Goal: Task Accomplishment & Management: Manage account settings

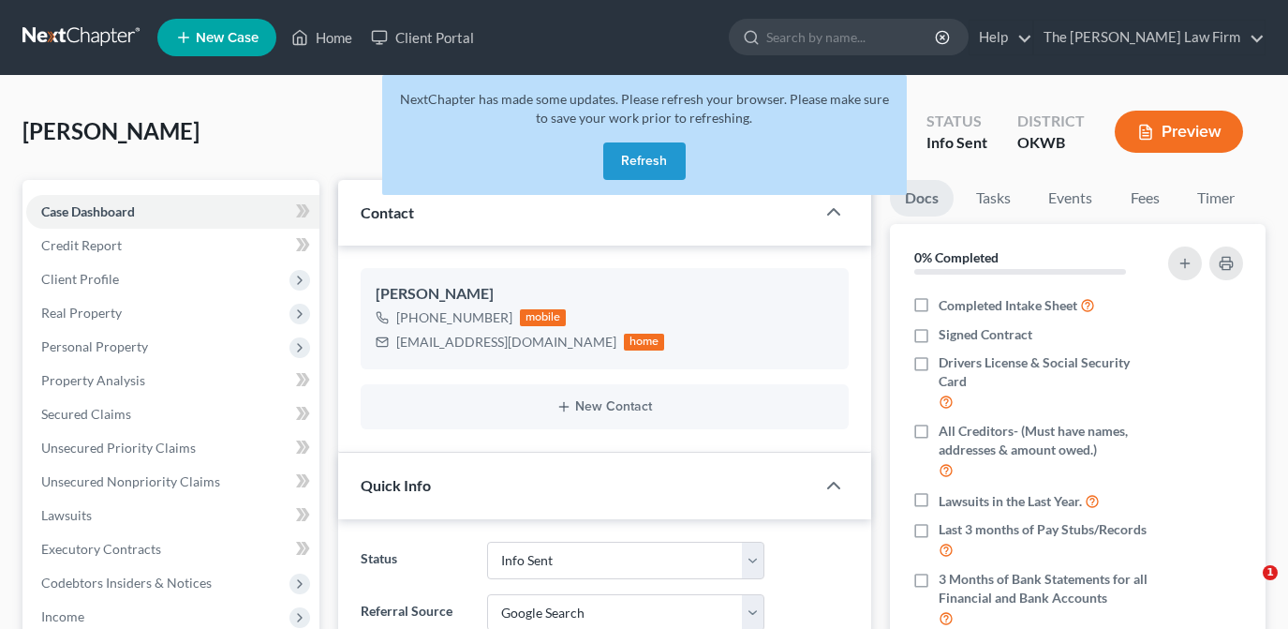
select select "3"
select select "4"
click at [644, 171] on button "Refresh" at bounding box center [644, 160] width 82 height 37
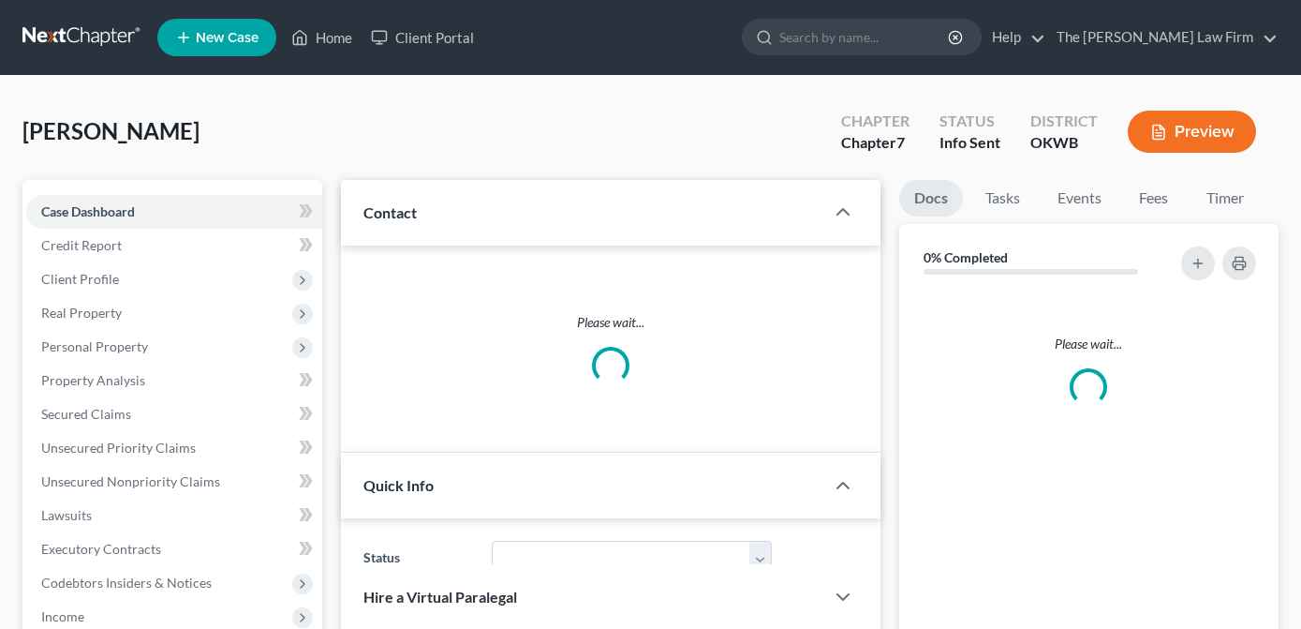
select select "4"
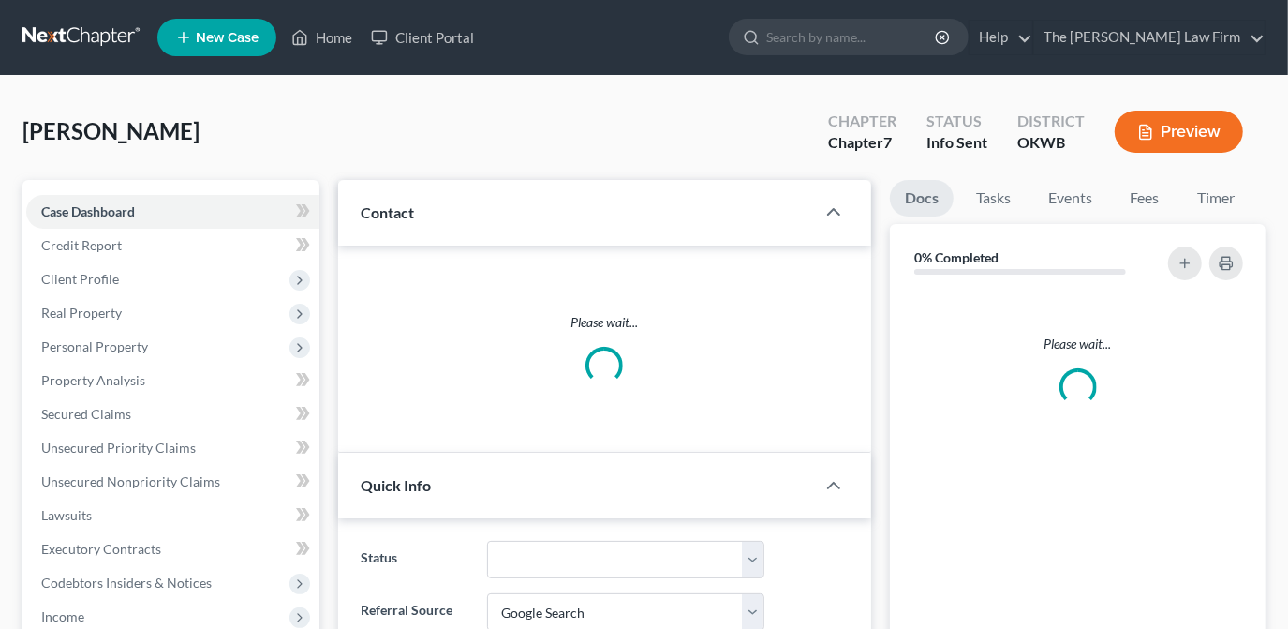
click at [884, 43] on input "search" at bounding box center [851, 37] width 171 height 35
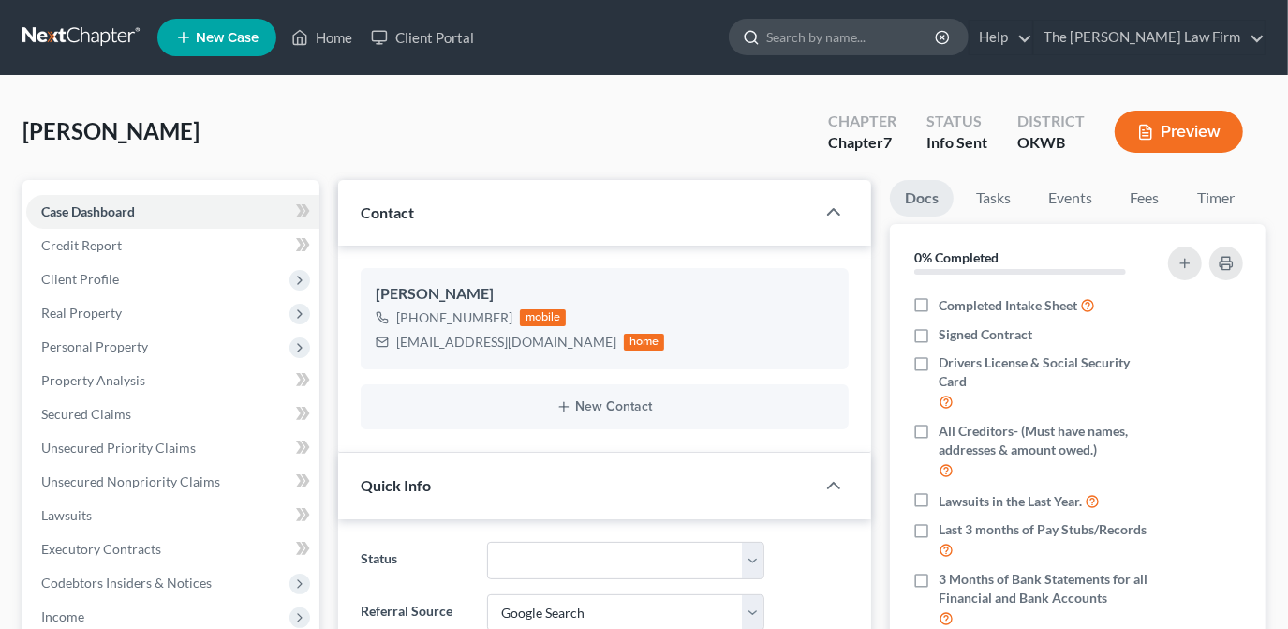
scroll to position [130, 0]
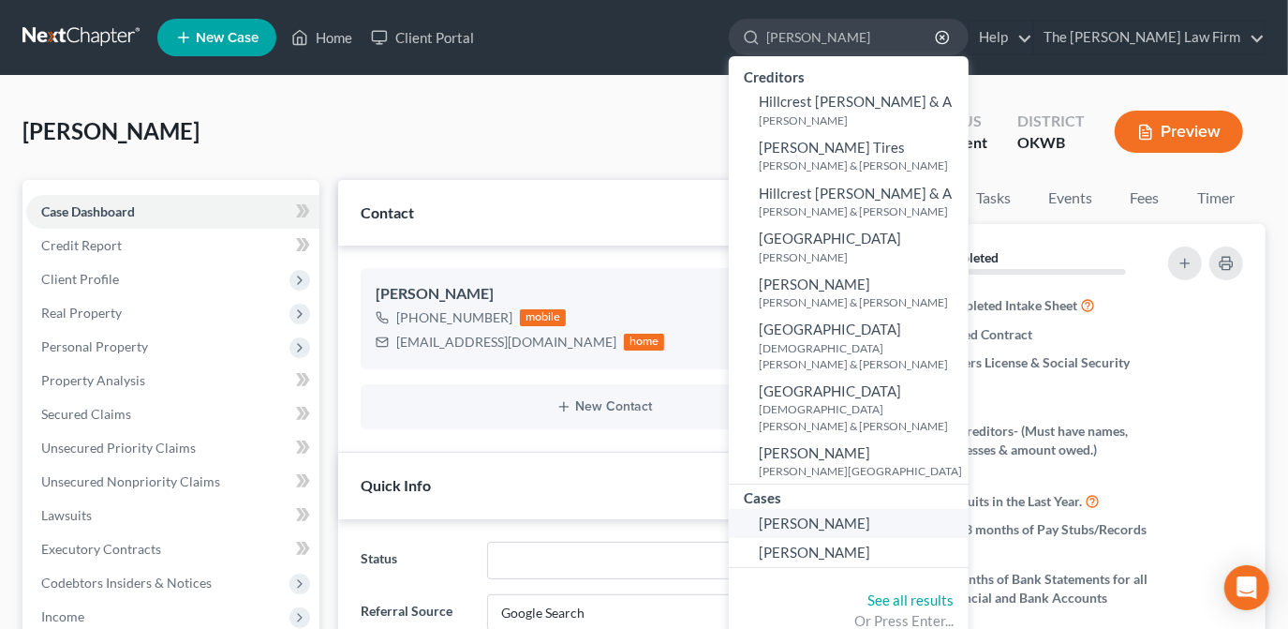
type input "[PERSON_NAME]"
click at [870, 514] on span "[PERSON_NAME]" at bounding box center [814, 522] width 111 height 17
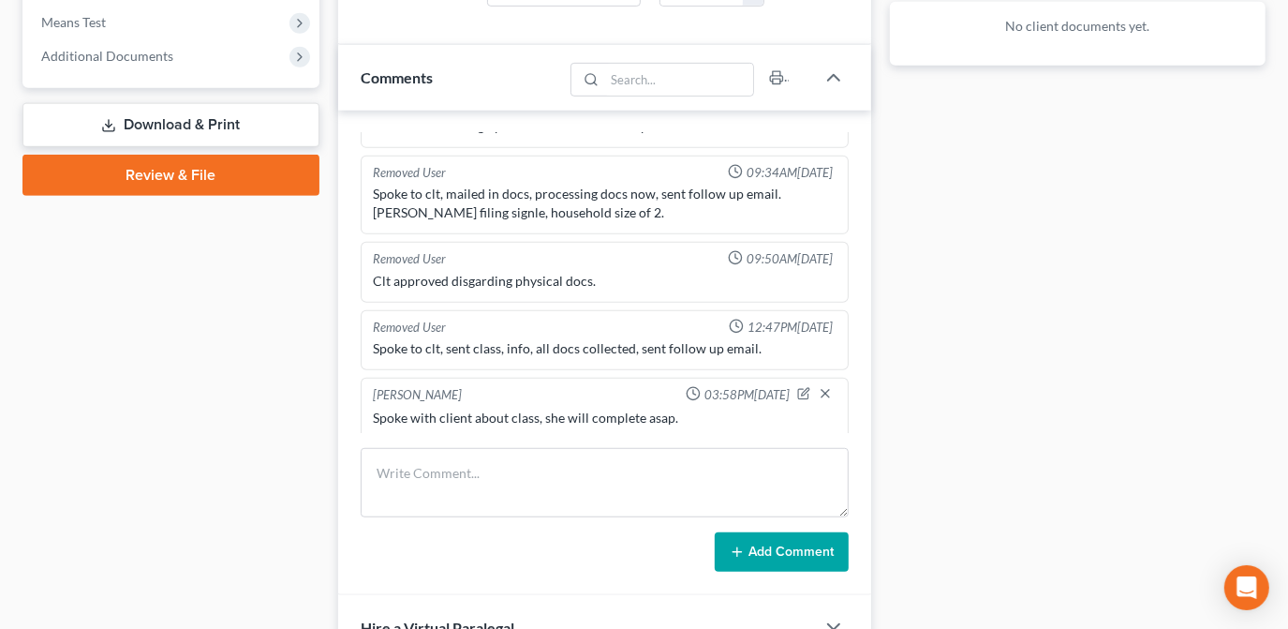
scroll to position [766, 0]
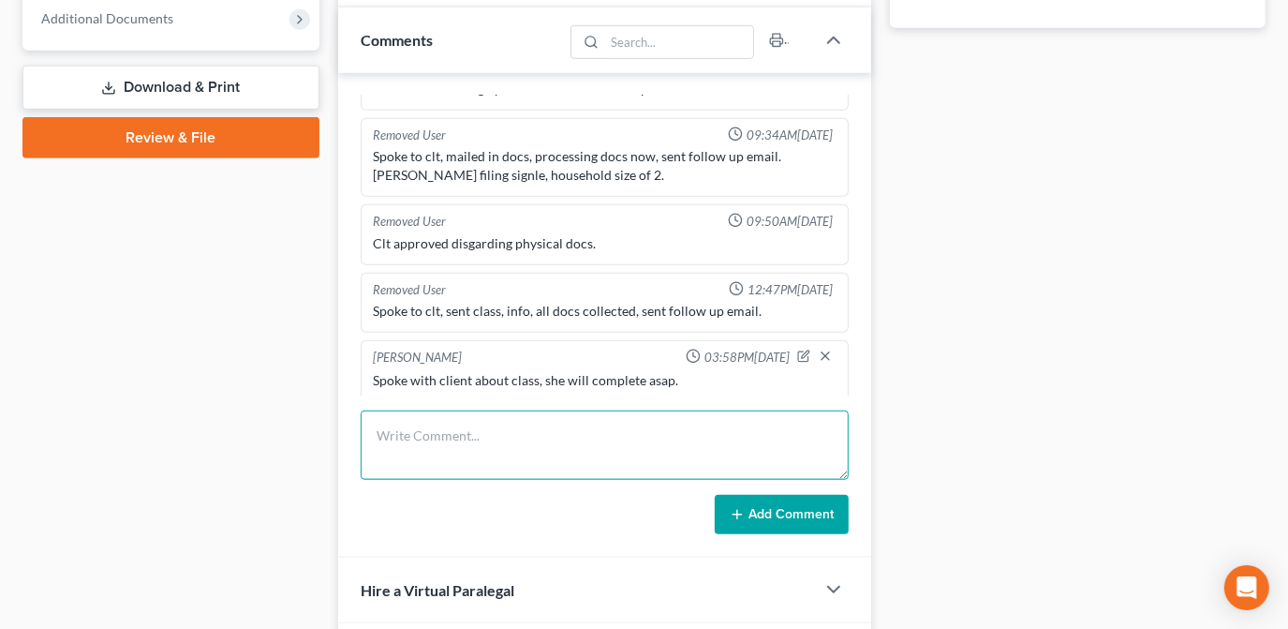
click at [499, 460] on textarea at bounding box center [605, 444] width 488 height 69
click at [670, 438] on textarea "Sent text to client regarding class and" at bounding box center [605, 444] width 488 height 69
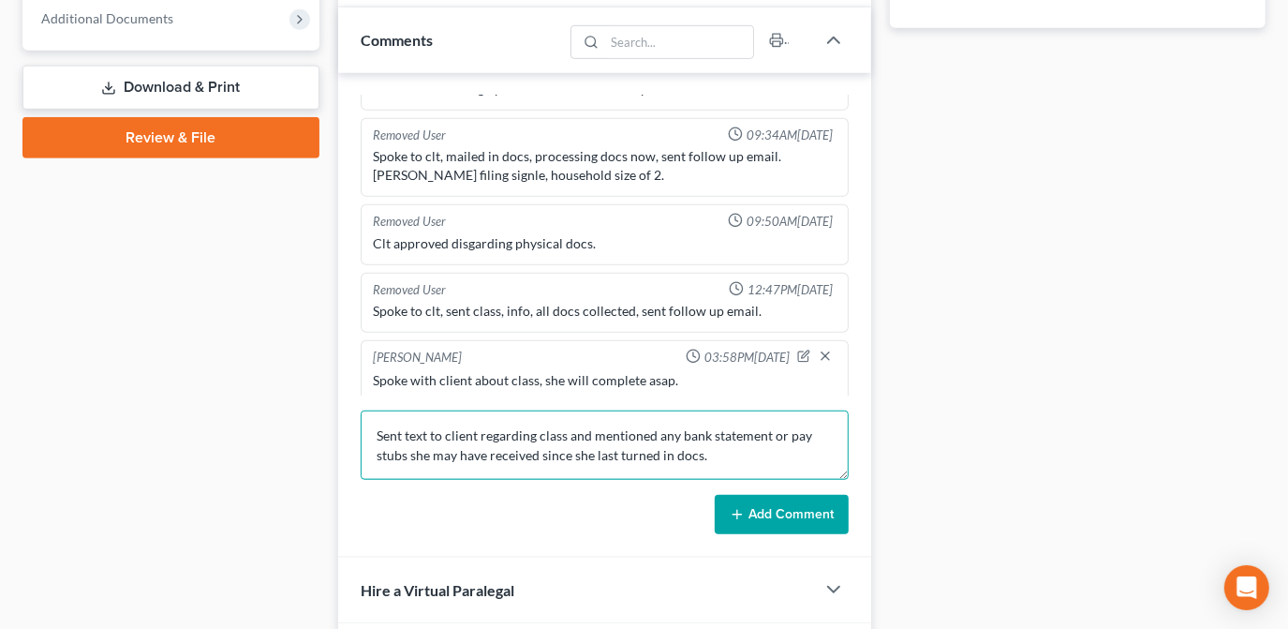
click at [589, 430] on textarea "Sent text to client regarding class and mentioned any bank statement or pay stu…" at bounding box center [605, 444] width 488 height 69
click at [799, 433] on textarea "Sent text to client regarding class and I also mentioned any bank statement or …" at bounding box center [605, 444] width 488 height 69
click at [540, 452] on textarea "Sent text to client regarding class and I also mentioned any bank statements or…" at bounding box center [605, 444] width 488 height 69
click at [750, 451] on textarea "Sent text to client regarding class and I also mentioned any bank statements or…" at bounding box center [605, 444] width 488 height 69
click at [588, 431] on textarea "Sent text to client regarding class and I also mentioned any bank statements or…" at bounding box center [605, 444] width 488 height 69
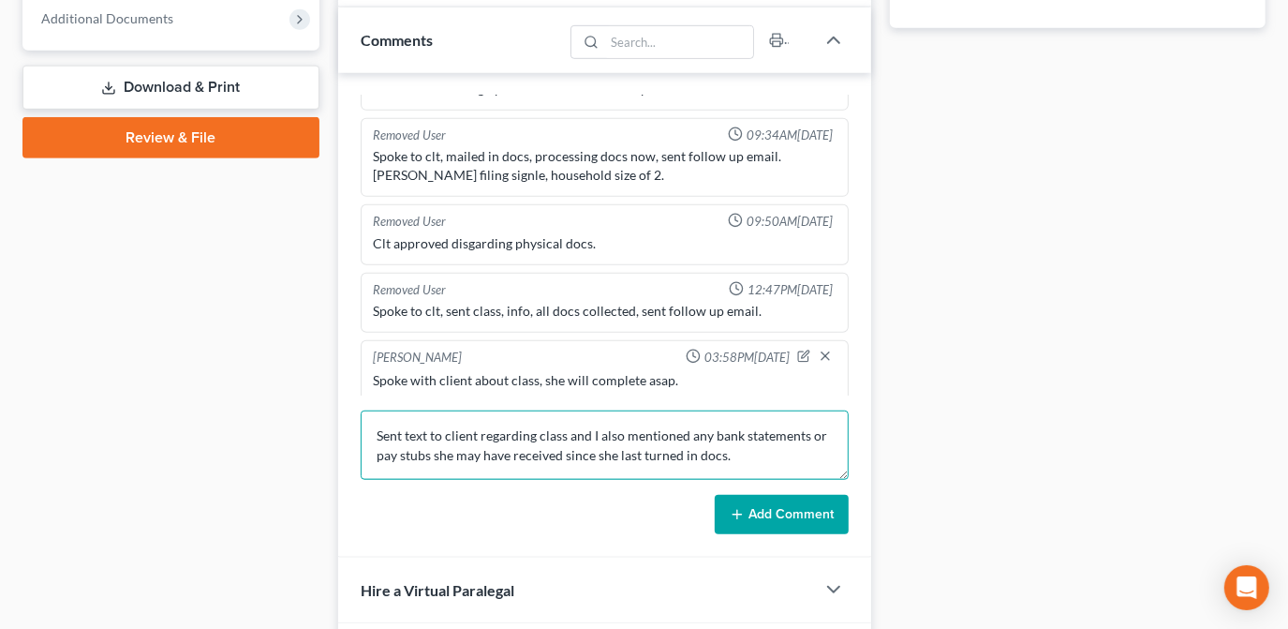
click at [567, 433] on textarea "Sent text to client regarding class and I also mentioned any bank statements or…" at bounding box center [605, 444] width 488 height 69
click at [765, 453] on textarea "Sent text to client regarding class, I also mentioned any bank statements or pa…" at bounding box center [605, 444] width 488 height 69
type textarea "Sent text to client regarding class, I also mentioned any bank statements or pa…"
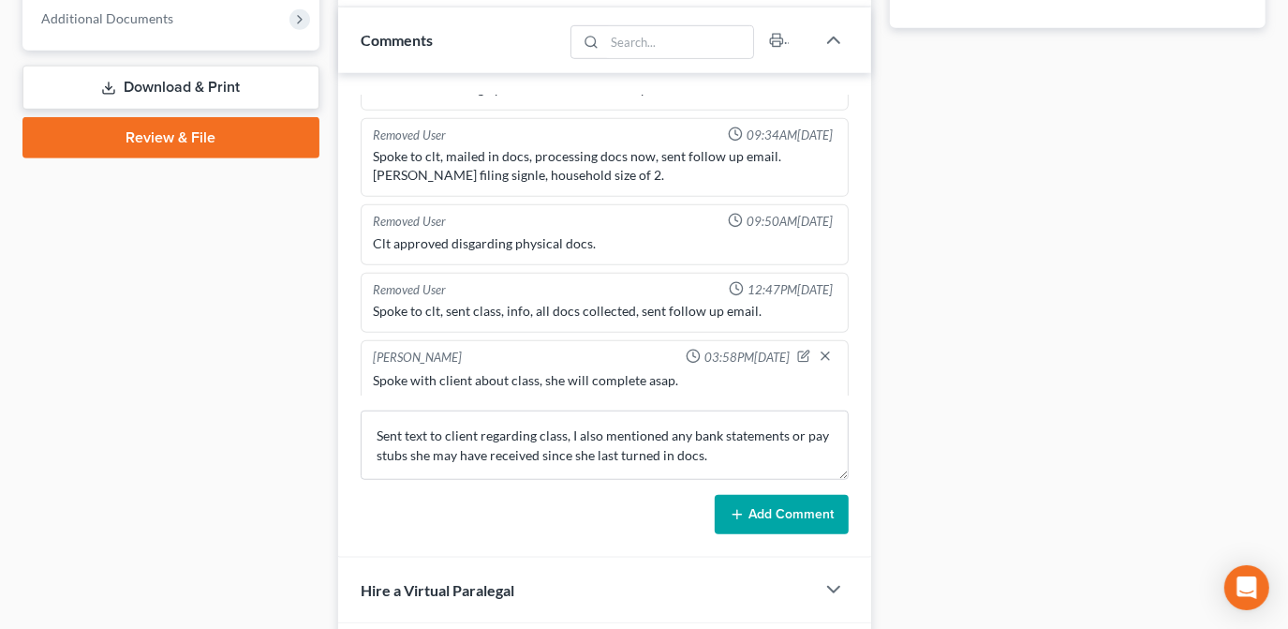
click at [759, 518] on button "Add Comment" at bounding box center [782, 514] width 134 height 39
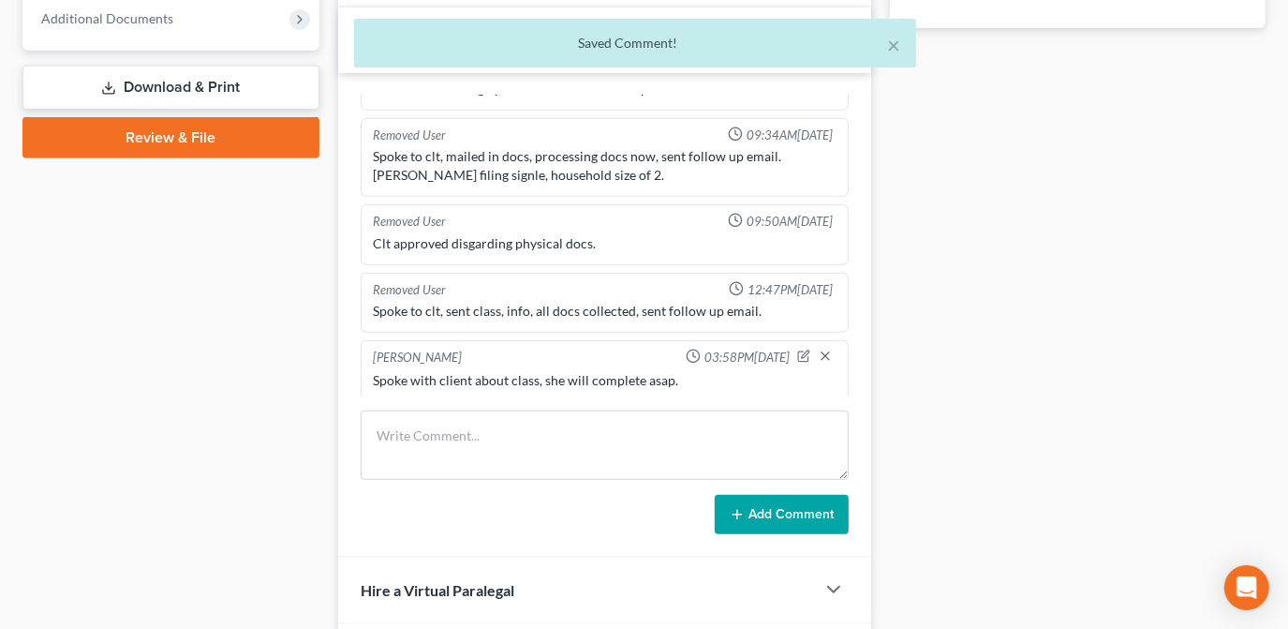
scroll to position [706, 0]
